Goal: Find specific page/section: Find specific page/section

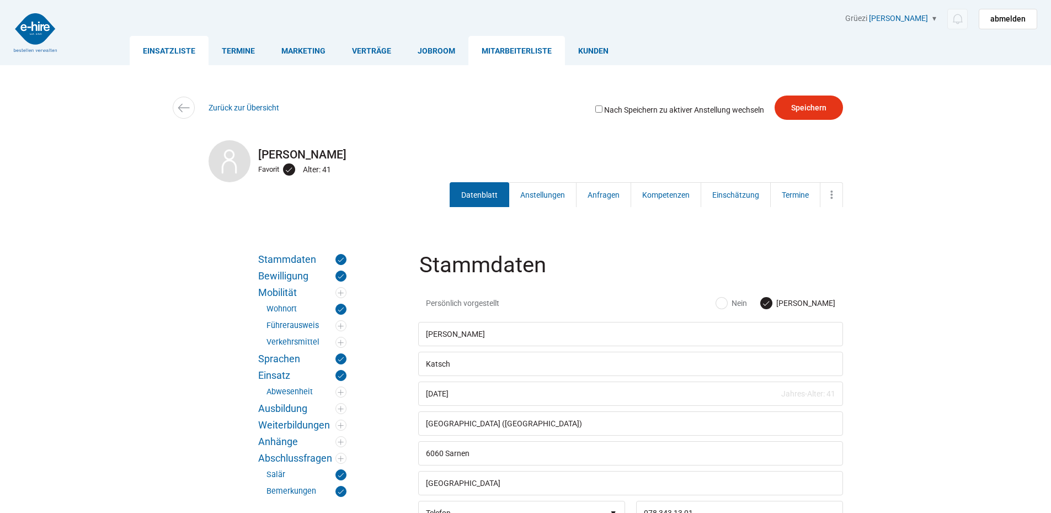
click at [157, 46] on link "Einsatzliste" at bounding box center [169, 50] width 79 height 29
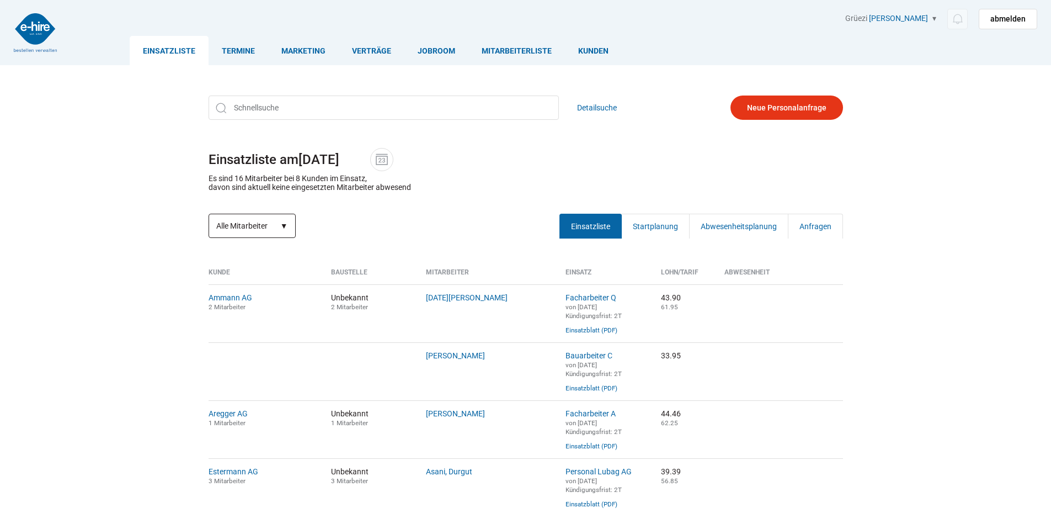
click at [283, 234] on select "Alle Mitarbeiter Neue Mitarbeiter" at bounding box center [252, 226] width 87 height 24
select select "?date=&filter=neu"
click at [209, 215] on select "Alle Mitarbeiter Neue Mitarbeiter" at bounding box center [252, 226] width 87 height 24
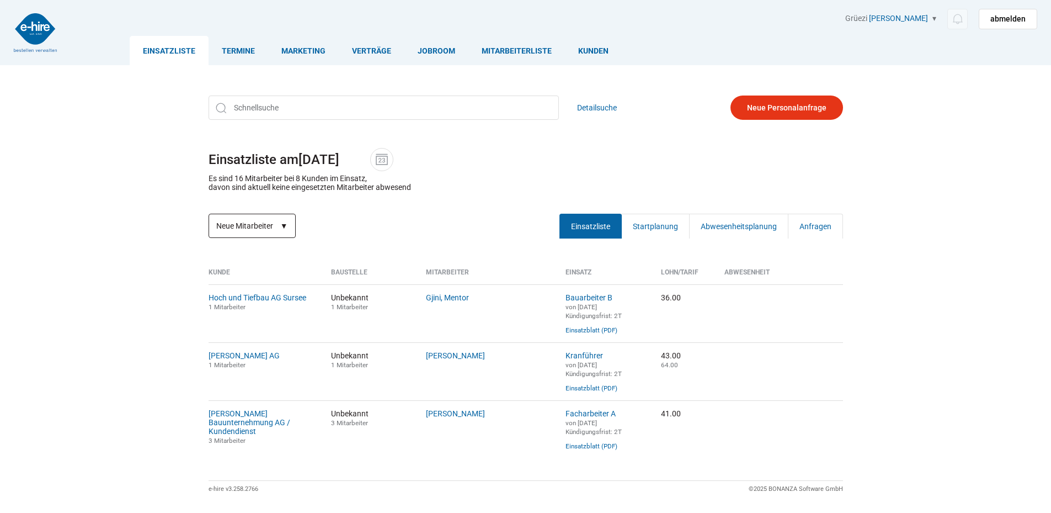
click at [287, 223] on select "Alle Mitarbeiter Neue Mitarbeiter" at bounding box center [252, 226] width 87 height 24
select select "?date=&filter="
click at [209, 215] on select "Alle Mitarbeiter Neue Mitarbeiter" at bounding box center [252, 226] width 87 height 24
